Goal: Information Seeking & Learning: Learn about a topic

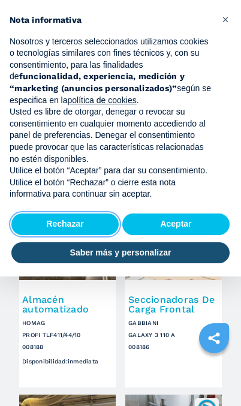
click at [56, 222] on button "Rechazar" at bounding box center [64, 225] width 107 height 22
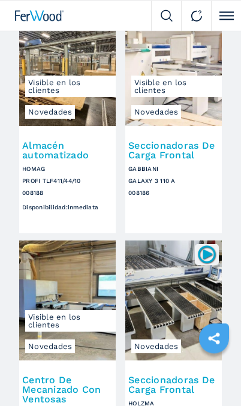
scroll to position [154, 0]
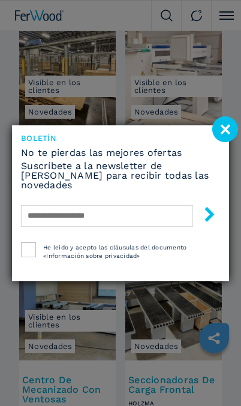
click at [224, 142] on image at bounding box center [225, 129] width 26 height 26
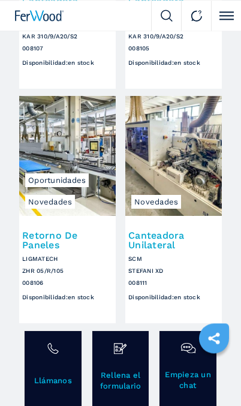
scroll to position [853, 0]
click at [150, 239] on h2 "Canteadora Unilateral" at bounding box center [173, 240] width 91 height 19
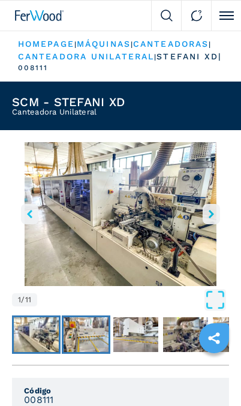
click at [79, 344] on img "Go to Slide 2" at bounding box center [86, 334] width 45 height 35
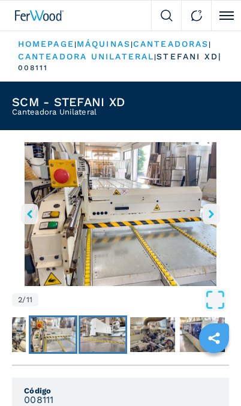
click at [106, 352] on img "Go to Slide 3" at bounding box center [102, 334] width 45 height 35
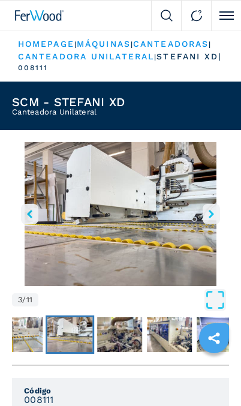
click at [124, 350] on img "Go to Slide 4" at bounding box center [119, 334] width 45 height 35
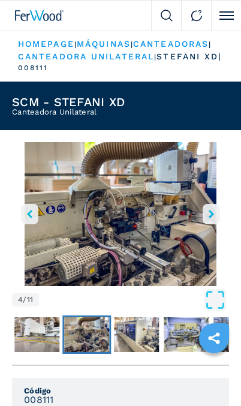
click at [137, 344] on img "Go to Slide 5" at bounding box center [136, 334] width 45 height 35
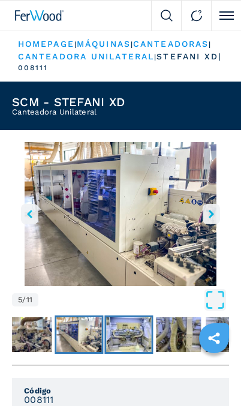
click at [128, 349] on img "Go to Slide 6" at bounding box center [128, 334] width 45 height 35
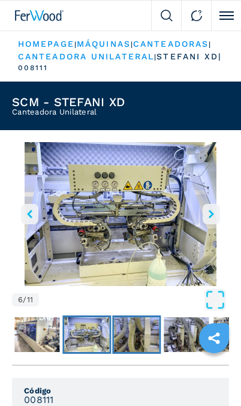
click at [136, 348] on img "Go to Slide 7" at bounding box center [136, 334] width 45 height 35
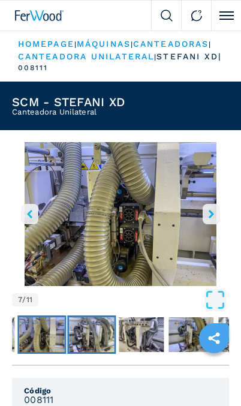
click at [102, 348] on img "Go to Slide 8" at bounding box center [91, 334] width 45 height 35
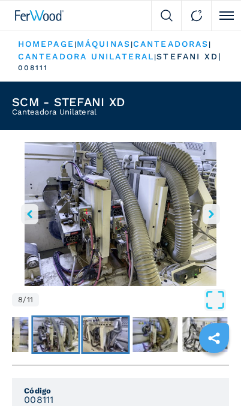
click at [108, 352] on img "Go to Slide 9" at bounding box center [105, 334] width 45 height 35
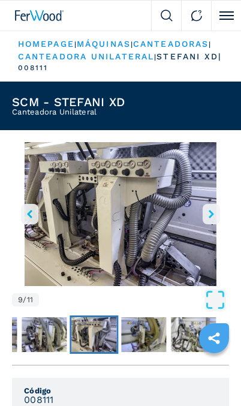
click at [140, 348] on img "Go to Slide 10" at bounding box center [143, 334] width 45 height 35
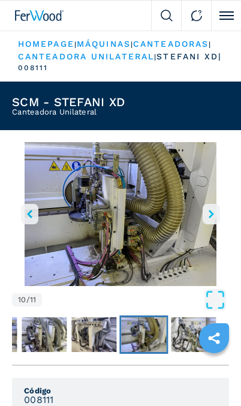
click at [188, 342] on img "Go to Slide 11" at bounding box center [193, 334] width 45 height 35
